Goal: Transaction & Acquisition: Subscribe to service/newsletter

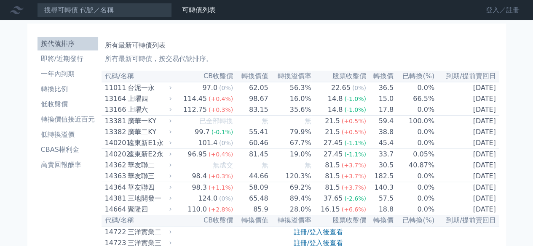
click at [489, 11] on link "登入／註冊" at bounding box center [502, 9] width 47 height 13
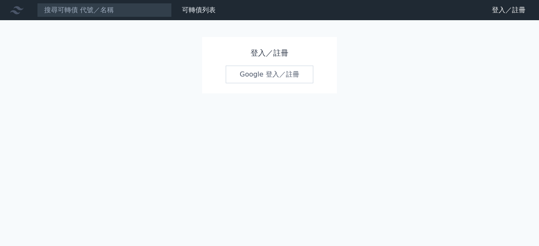
click at [261, 75] on link "Google 登入／註冊" at bounding box center [270, 75] width 88 height 18
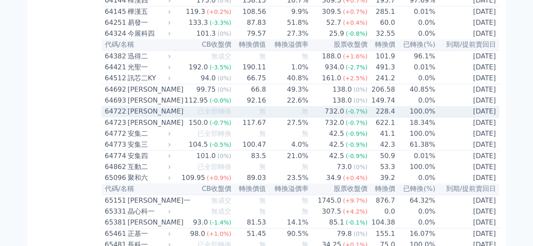
scroll to position [3494, 0]
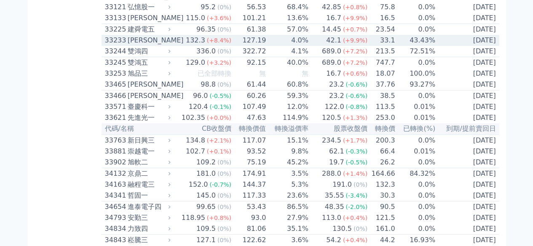
scroll to position [1596, 0]
